Goal: Task Accomplishment & Management: Complete application form

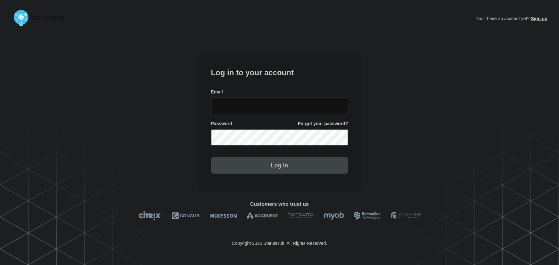
type input "tyler.wolkey@conexon.us"
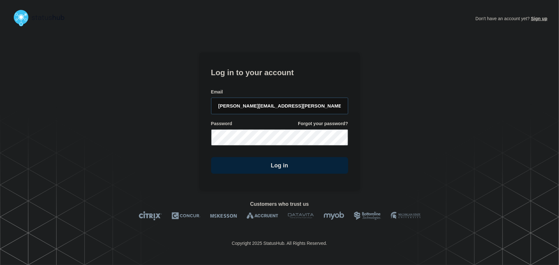
drag, startPoint x: 284, startPoint y: 106, endPoint x: 268, endPoint y: 82, distance: 28.8
click at [284, 106] on input "tyler.wolkey@conexon.us" at bounding box center [279, 106] width 137 height 17
click at [268, 82] on form "Log in to your account Email tyler.wolkey@conexon.us Password Forgot your passw…" at bounding box center [279, 120] width 137 height 108
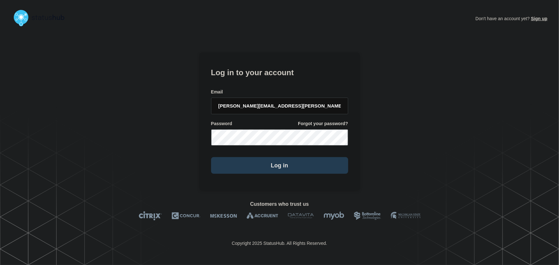
drag, startPoint x: 283, startPoint y: 160, endPoint x: 304, endPoint y: 167, distance: 21.6
click at [283, 163] on button "Log in" at bounding box center [279, 165] width 137 height 17
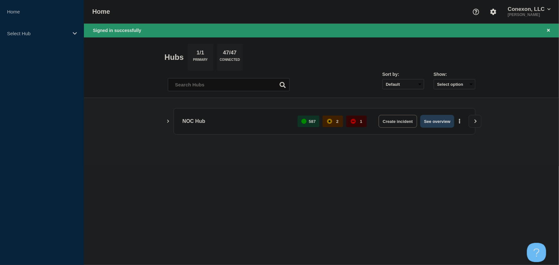
click at [429, 123] on button "See overview" at bounding box center [437, 121] width 34 height 13
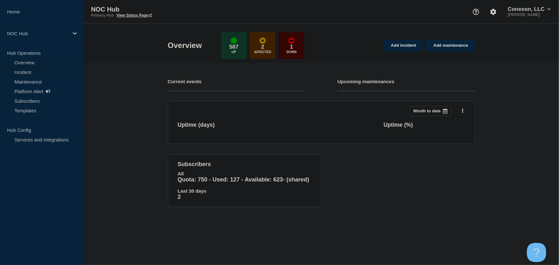
click at [29, 70] on link "Incident" at bounding box center [39, 72] width 78 height 10
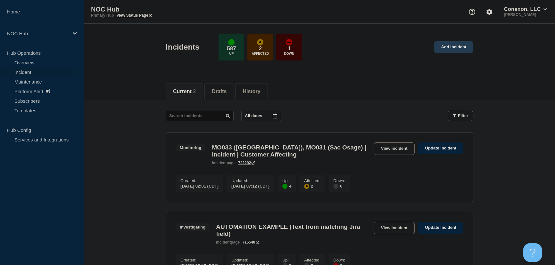
click at [459, 48] on link "Add incident" at bounding box center [453, 47] width 39 height 12
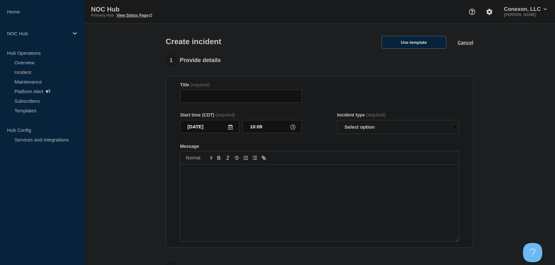
click at [444, 38] on button "Use template" at bounding box center [413, 42] width 65 height 13
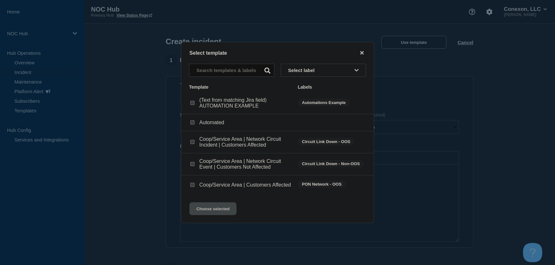
click at [192, 164] on input "Coop/Service Area | Network Circuit Event | Customers Not Affected checkbox" at bounding box center [192, 164] width 4 height 4
checkbox input "true"
click at [214, 212] on button "Choose selected" at bounding box center [212, 208] width 47 height 13
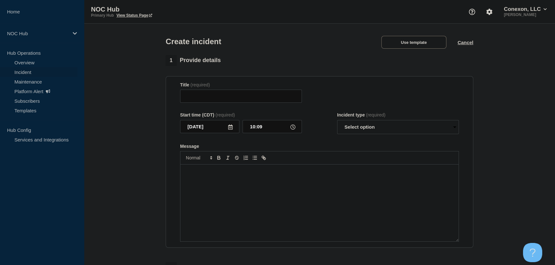
type input "Coop/Service Area | Network Circuit Event | Customers Not Affected"
select select "investigating"
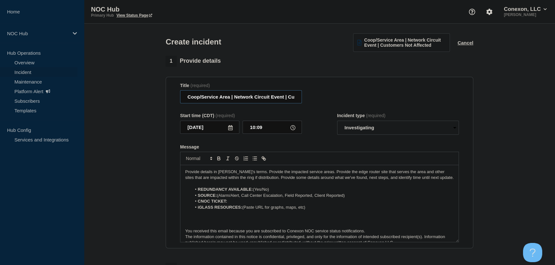
drag, startPoint x: 230, startPoint y: 98, endPoint x: 180, endPoint y: 99, distance: 50.0
click at [180, 99] on input "Coop/Service Area | Network Circuit Event | Customers Not Affected" at bounding box center [241, 96] width 122 height 13
click at [230, 98] on input "Coop/Service Area | Network Circuit Event | Customers Not Affected" at bounding box center [241, 96] width 122 height 13
drag, startPoint x: 229, startPoint y: 98, endPoint x: 185, endPoint y: 99, distance: 44.5
click at [185, 99] on input "Coop/Service Area | Network Circuit Event | Customers Not Affected" at bounding box center [241, 96] width 122 height 13
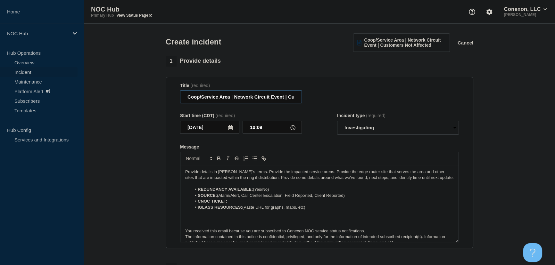
click at [224, 101] on input "Coop/Service Area | Network Circuit Event | Customers Not Affected" at bounding box center [241, 96] width 122 height 13
drag, startPoint x: 230, startPoint y: 98, endPoint x: 177, endPoint y: 98, distance: 52.5
click at [177, 98] on section "Title (required) Coop/Service Area | Network Circuit Event | Customers Not Affe…" at bounding box center [320, 163] width 308 height 172
drag, startPoint x: 218, startPoint y: 99, endPoint x: 267, endPoint y: 97, distance: 49.7
click at [267, 97] on input "Calix Cloud | Network Circuit Event | Customers Not Affected" at bounding box center [241, 96] width 122 height 13
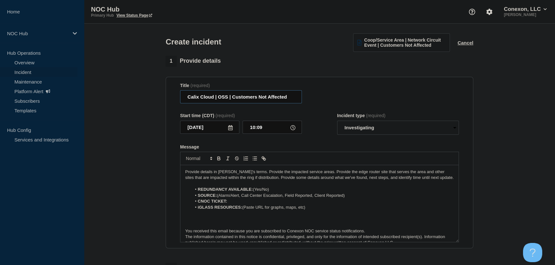
type input "Calix Cloud | OSS | Customers Not Affected"
click at [372, 129] on select "Select option Investigating Identified Monitoring" at bounding box center [398, 128] width 122 height 14
click at [337, 122] on select "Select option Investigating Identified Monitoring" at bounding box center [398, 128] width 122 height 14
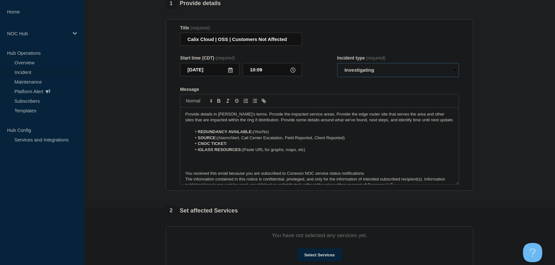
scroll to position [58, 0]
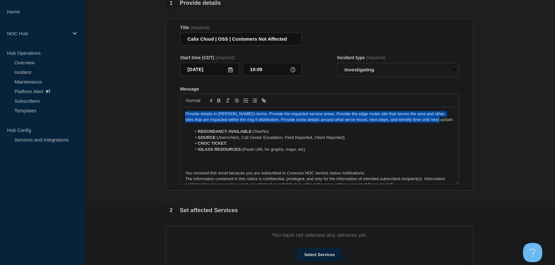
drag, startPoint x: 438, startPoint y: 121, endPoint x: 156, endPoint y: 112, distance: 282.7
click at [156, 112] on section "1 Provide details Title (required) Calix Cloud | OSS | Customers Not Affected S…" at bounding box center [319, 181] width 471 height 367
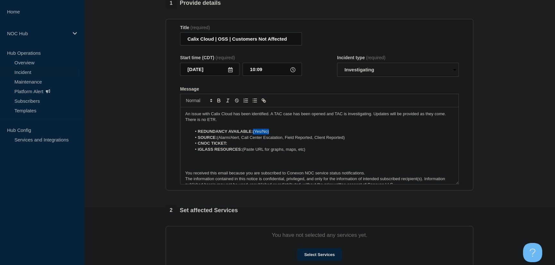
drag, startPoint x: 273, startPoint y: 132, endPoint x: 254, endPoint y: 134, distance: 18.7
click at [254, 134] on li "REDUNDANCY AVAILABLE: (Yes/No)" at bounding box center [323, 132] width 262 height 6
drag, startPoint x: 349, startPoint y: 138, endPoint x: 305, endPoint y: 145, distance: 44.2
click at [220, 138] on li "SOURCE: (Alarm/Alert, Call Center Escalation, Field Reported, Client Reported)" at bounding box center [323, 138] width 262 height 6
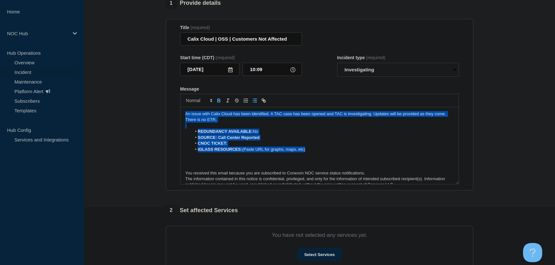
drag, startPoint x: 309, startPoint y: 151, endPoint x: 168, endPoint y: 106, distance: 147.7
click at [168, 106] on section "Title (required) Calix Cloud | OSS | Customers Not Affected Start time (CDT) (r…" at bounding box center [320, 105] width 308 height 172
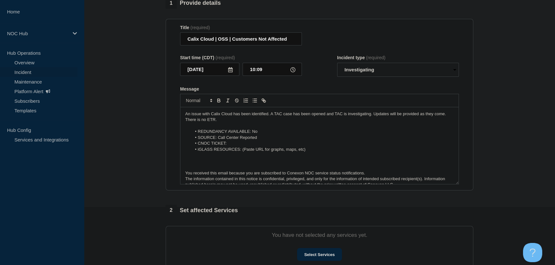
click at [303, 148] on li "iGLASS RESOURCES: (Paste URL for graphs, maps, etc)" at bounding box center [323, 150] width 262 height 6
drag, startPoint x: 310, startPoint y: 150, endPoint x: 192, endPoint y: 149, distance: 118.2
click at [192, 149] on li "iGLASS RESOURCES: (Paste URL for graphs, maps, etc)" at bounding box center [323, 150] width 262 height 6
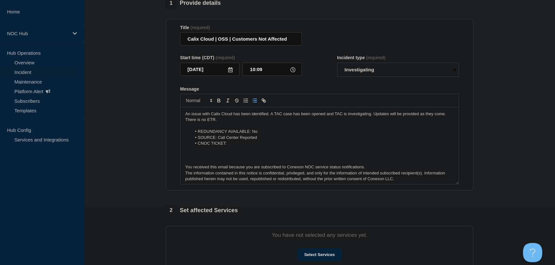
click at [195, 158] on p "Message" at bounding box center [319, 155] width 268 height 6
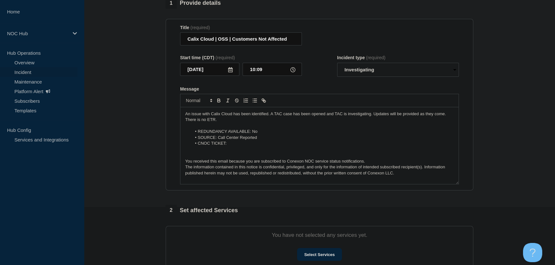
click at [230, 146] on li "CNOC TICKET:" at bounding box center [323, 144] width 262 height 6
click at [221, 152] on p "Message" at bounding box center [319, 150] width 268 height 6
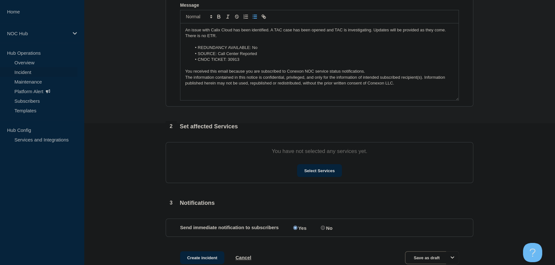
scroll to position [145, 0]
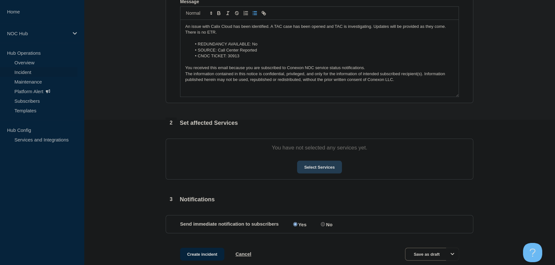
click at [324, 168] on button "Select Services" at bounding box center [319, 167] width 45 height 13
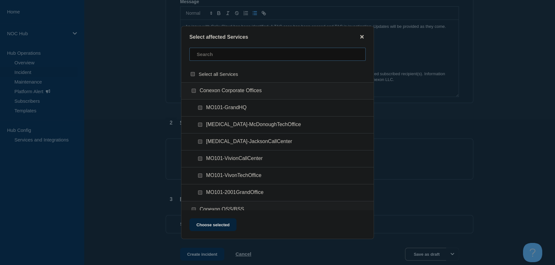
click at [218, 55] on input "text" at bounding box center [277, 54] width 176 height 13
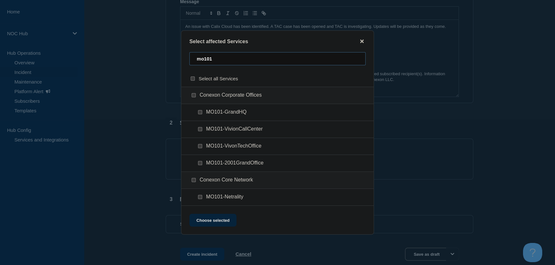
type input "mo101"
click at [200, 147] on input "MO101-VivonTechOffice checkbox" at bounding box center [200, 146] width 4 height 4
checkbox input "true"
click at [227, 221] on button "Choose selected" at bounding box center [212, 220] width 47 height 13
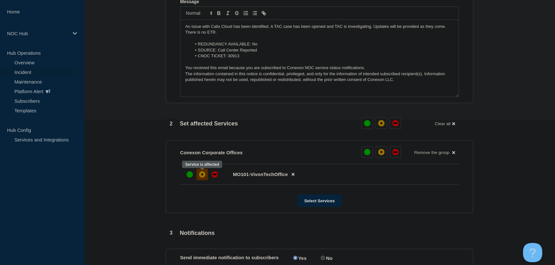
click at [204, 173] on div "affected" at bounding box center [202, 174] width 6 height 6
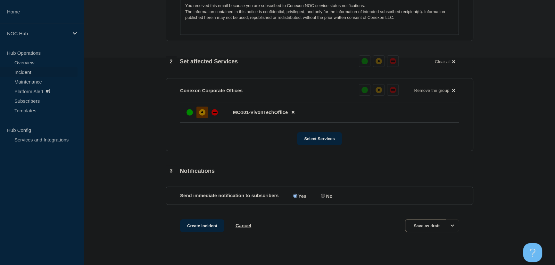
scroll to position [217, 0]
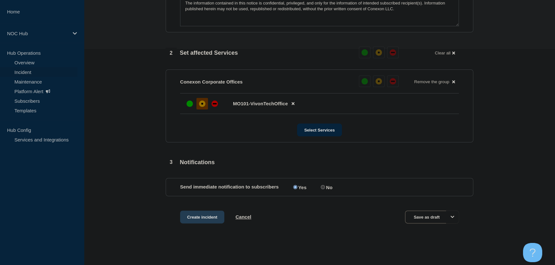
click at [209, 216] on button "Create incident" at bounding box center [202, 217] width 44 height 13
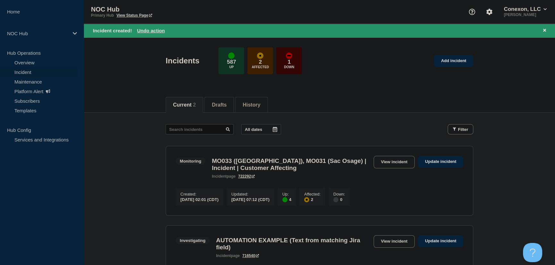
click at [141, 115] on main "All dates Filter Monitoring 4 Up 2 Affected MO033 ([GEOGRAPHIC_DATA]), MO031 (S…" at bounding box center [319, 209] width 471 height 192
click at [118, 167] on main "All dates Filter Monitoring 4 Up 2 Affected MO033 ([GEOGRAPHIC_DATA]), MO031 (S…" at bounding box center [319, 209] width 471 height 192
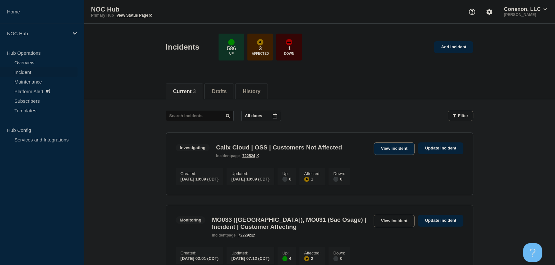
click at [391, 149] on link "View incident" at bounding box center [394, 149] width 41 height 12
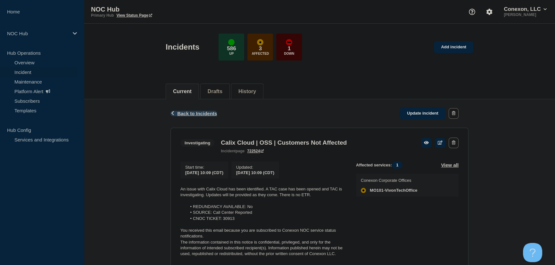
click at [201, 114] on span "Back to Incidents" at bounding box center [197, 113] width 40 height 5
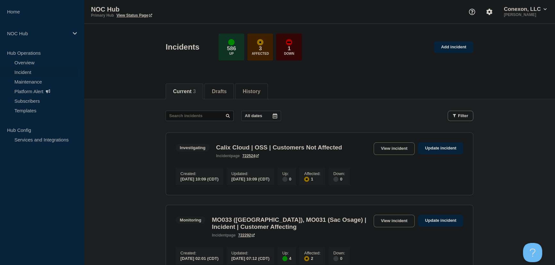
click at [98, 175] on main "All dates Filter Investigating 1 Affected Calix Cloud | OSS | Customers Not Aff…" at bounding box center [319, 231] width 471 height 265
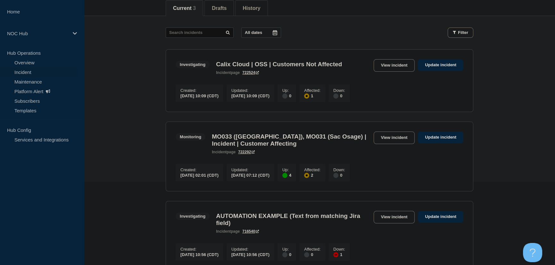
scroll to position [87, 0]
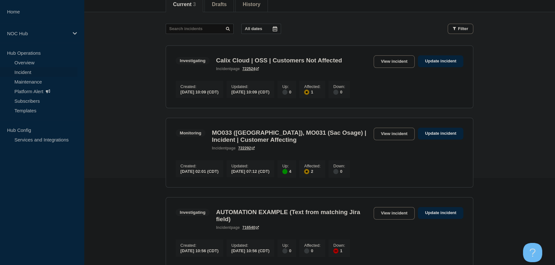
click at [153, 131] on main "All dates Filter Investigating 1 Affected Calix Cloud | OSS | Customers Not Aff…" at bounding box center [319, 144] width 471 height 265
click at [394, 142] on div "Monitoring MO033 ([GEOGRAPHIC_DATA]), MO031 (Sac Osage) | Incident | Customer A…" at bounding box center [320, 139] width 288 height 23
click at [394, 135] on link "View incident" at bounding box center [394, 134] width 41 height 12
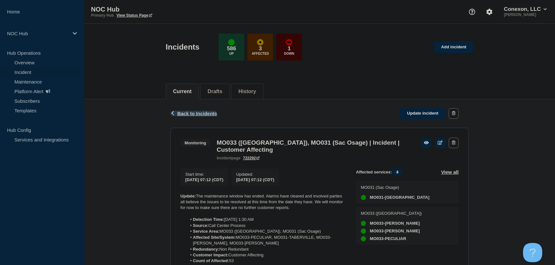
click at [190, 114] on span "Back to Incidents" at bounding box center [197, 113] width 40 height 5
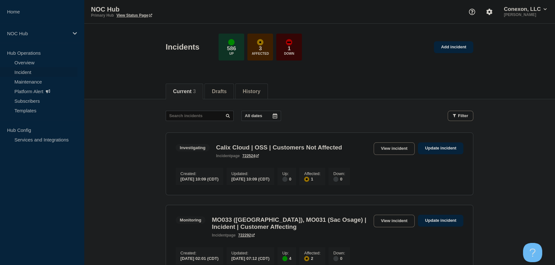
click at [137, 161] on main "All dates Filter Investigating 1 Affected Calix Cloud | OSS | Customers Not Aff…" at bounding box center [319, 231] width 471 height 265
drag, startPoint x: 142, startPoint y: 95, endPoint x: 141, endPoint y: 90, distance: 5.8
click at [142, 95] on div "Current 3 Drafts History" at bounding box center [319, 88] width 471 height 22
